Goal: Task Accomplishment & Management: Complete application form

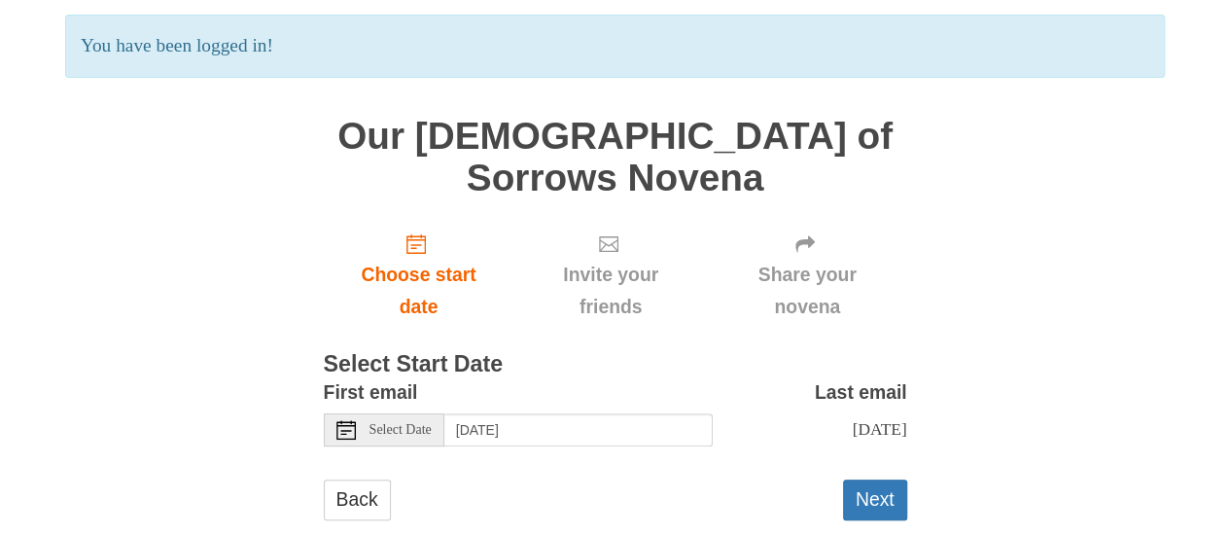
scroll to position [155, 0]
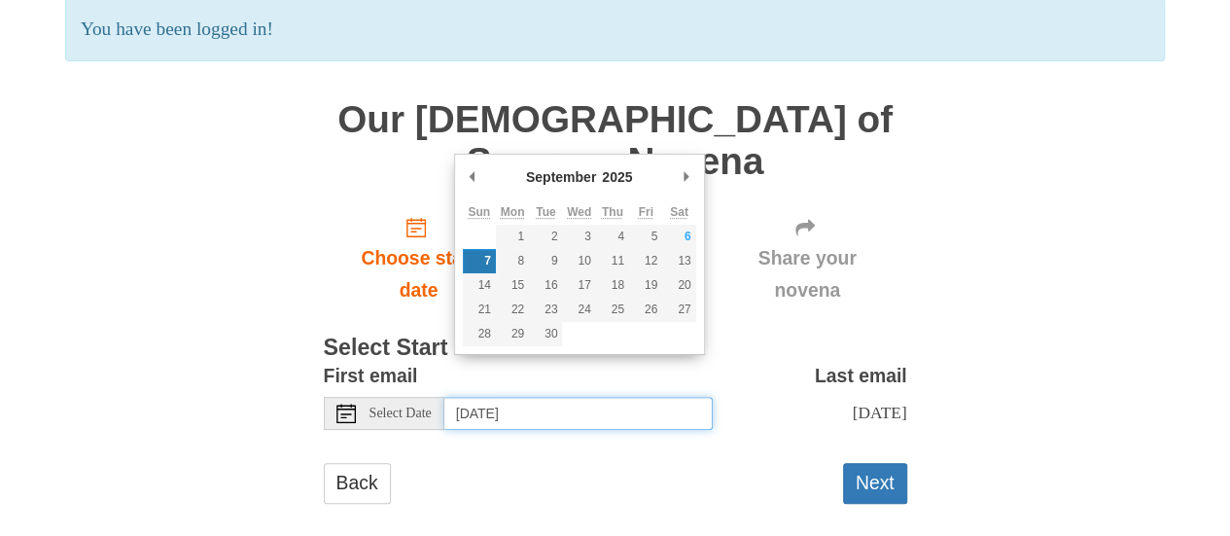
click at [574, 397] on input "Sunday, September 7th" at bounding box center [578, 413] width 268 height 33
type input "Saturday, September 6th"
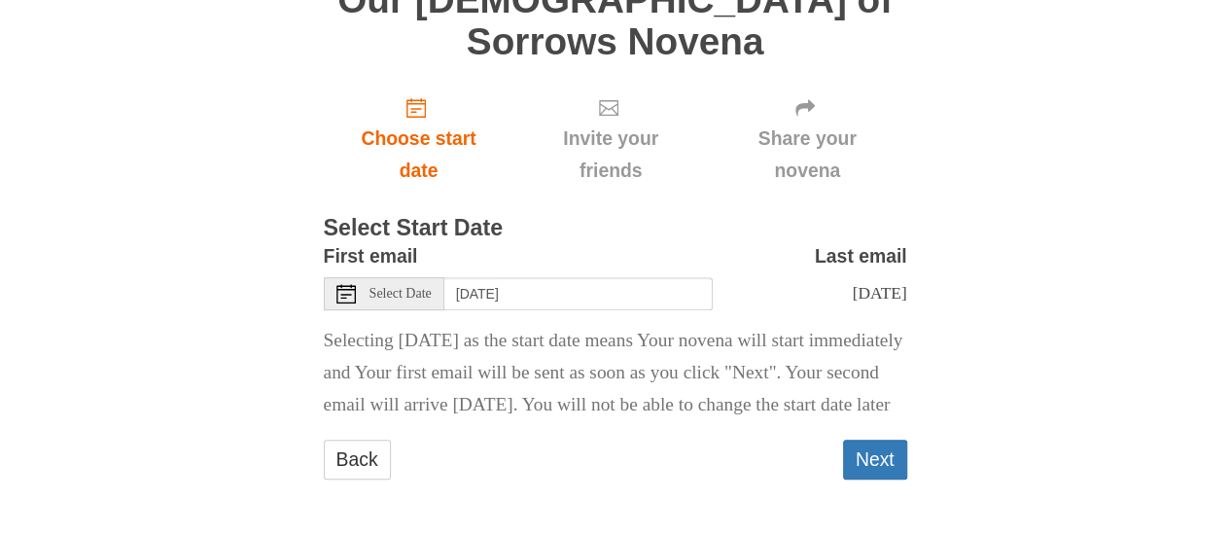
scroll to position [283, 0]
click at [856, 463] on button "Next" at bounding box center [875, 459] width 64 height 40
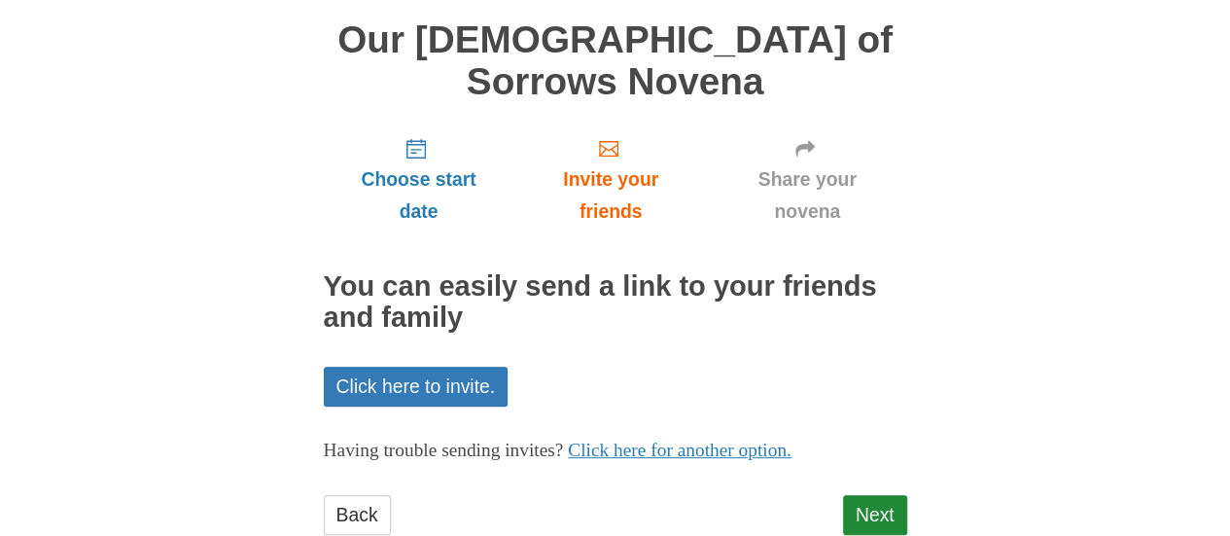
scroll to position [155, 0]
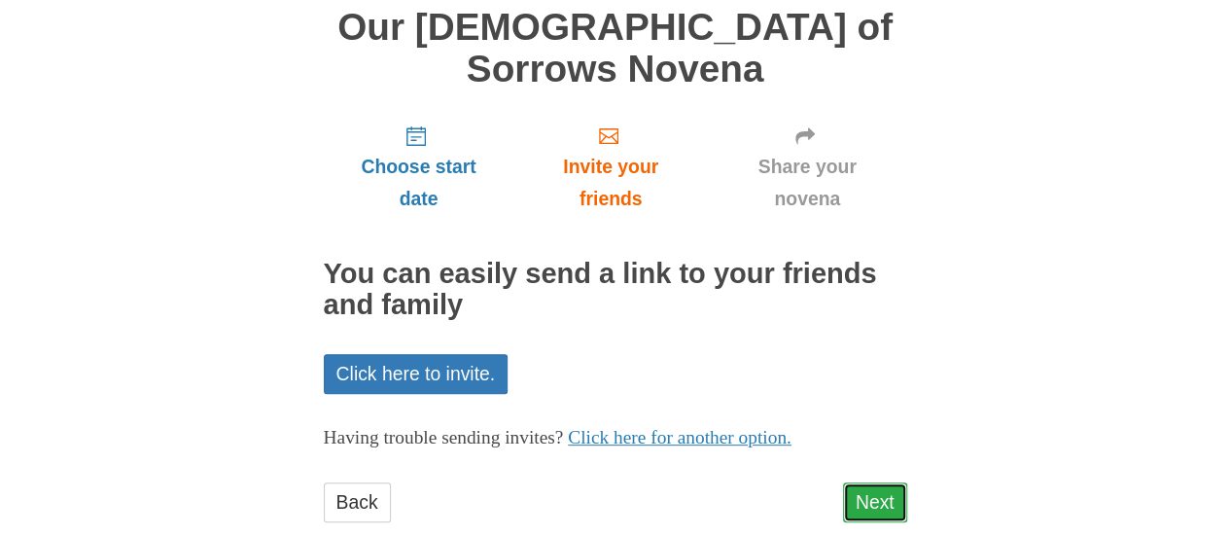
click at [891, 482] on link "Next" at bounding box center [875, 502] width 64 height 40
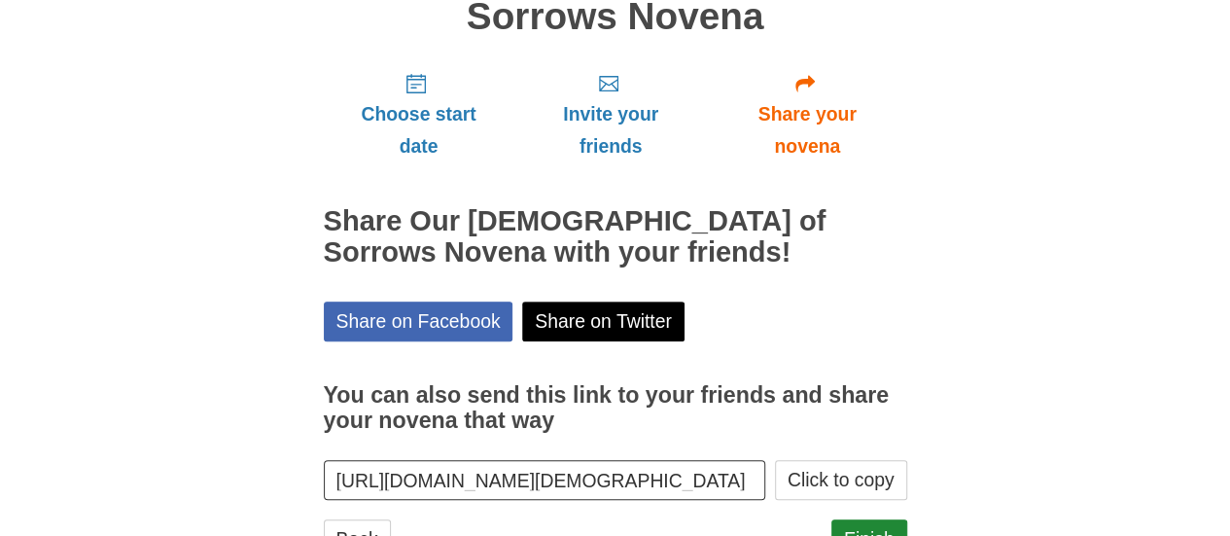
scroll to position [243, 0]
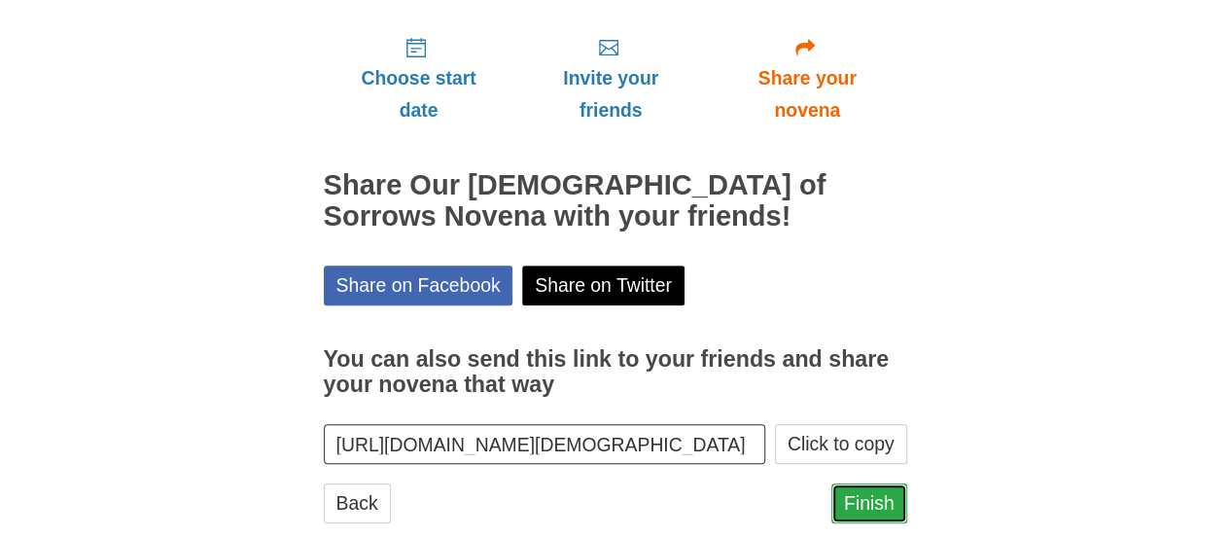
click at [861, 483] on link "Finish" at bounding box center [869, 503] width 76 height 40
